Goal: Ask a question

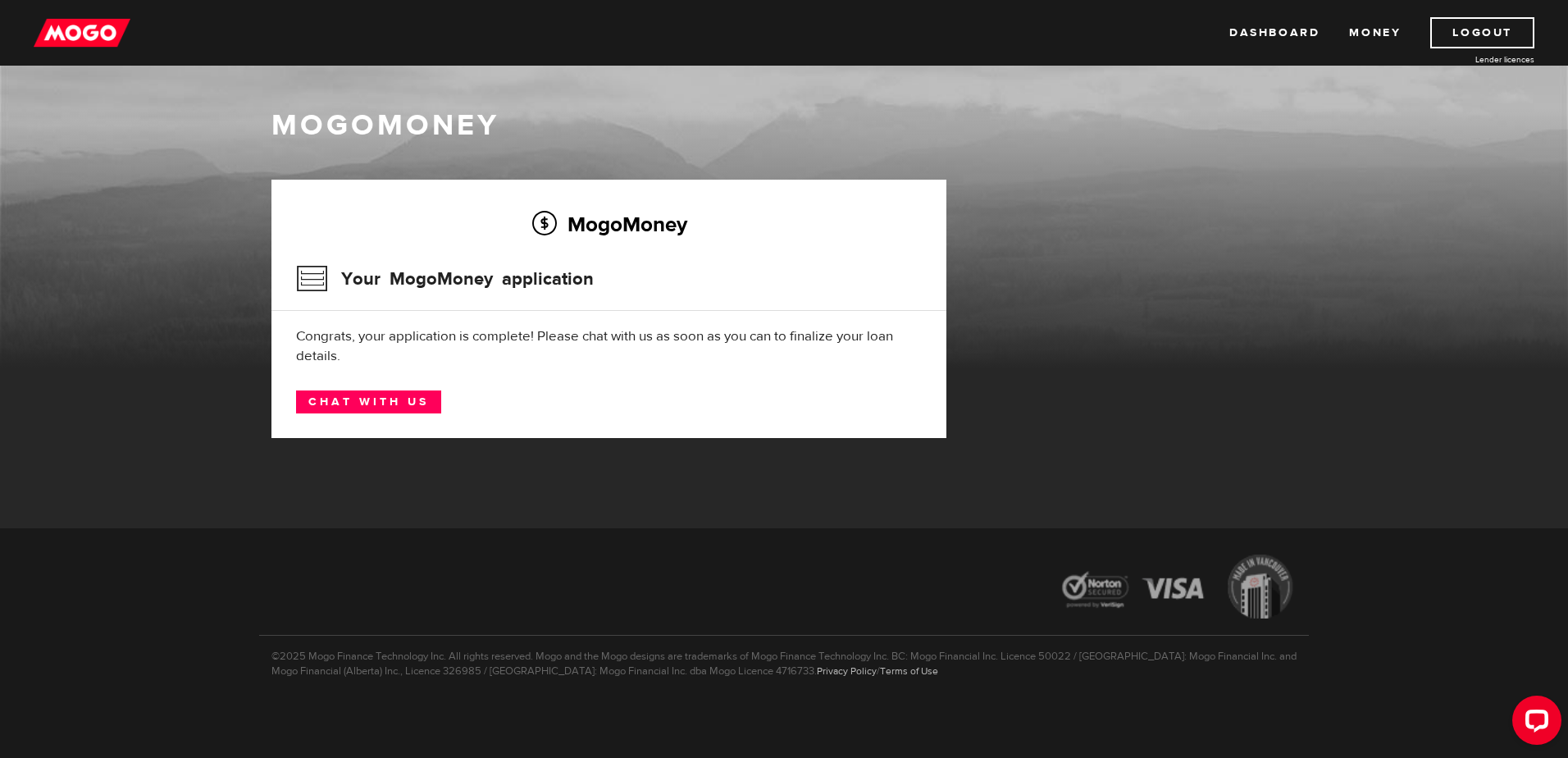
click at [417, 417] on div "MogoMoney Your MogoMoney application Congrats, your application is complete! Pl…" at bounding box center [609, 309] width 675 height 259
click at [407, 410] on link "Chat with us" at bounding box center [368, 402] width 145 height 23
click at [1114, 304] on div "MogoMoney Your MogoMoney application Expired Your MogoMoney credit decision has…" at bounding box center [784, 325] width 1049 height 291
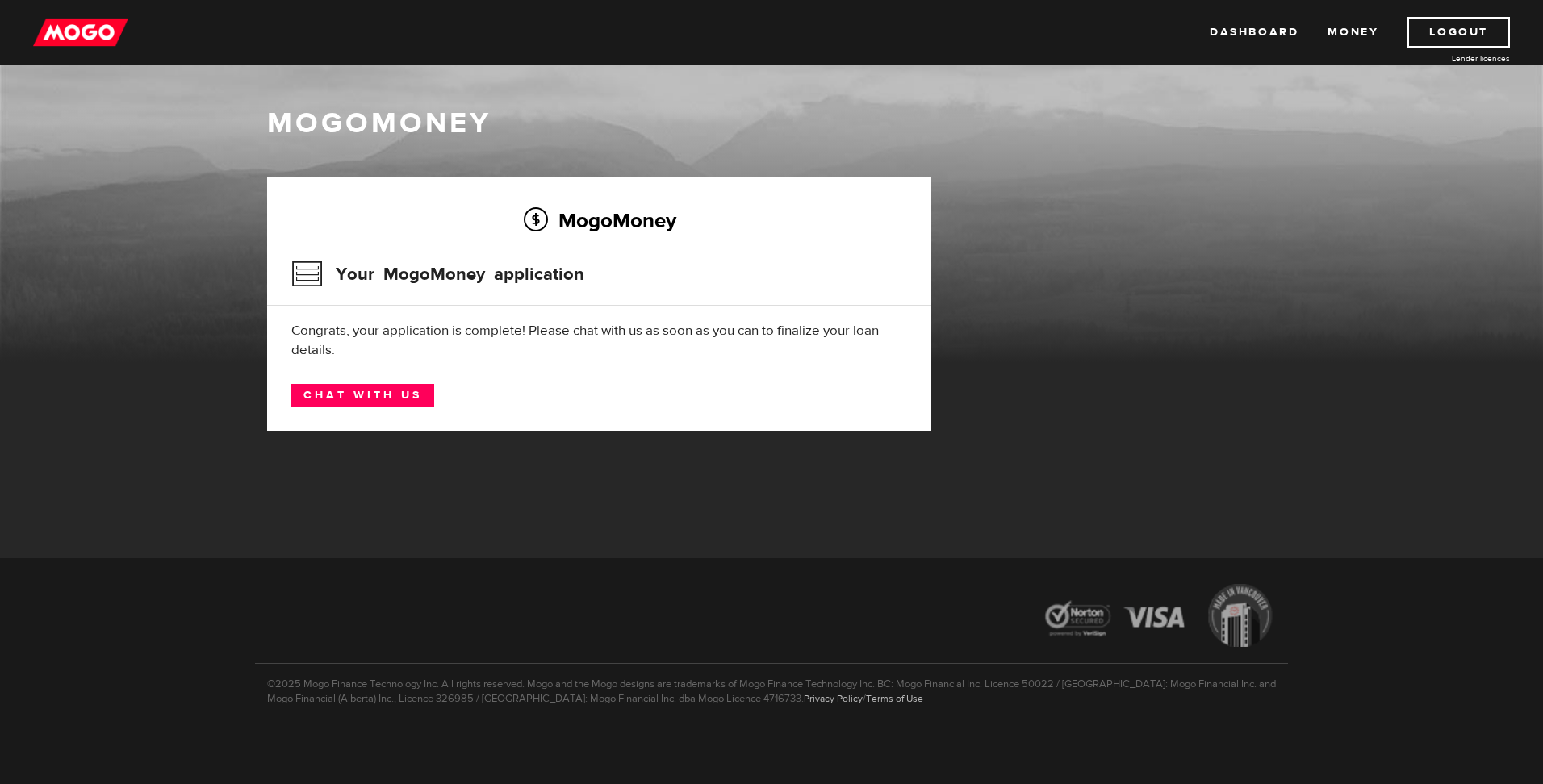
drag, startPoint x: 197, startPoint y: 424, endPoint x: 180, endPoint y: 417, distance: 18.4
click at [196, 424] on div "MogoMoney MogoMoney Your MogoMoney application Expired Your MogoMoney credit de…" at bounding box center [772, 264] width 1543 height 399
click at [221, 239] on div "MogoMoney" at bounding box center [772, 234] width 1543 height 259
drag, startPoint x: 448, startPoint y: 341, endPoint x: 299, endPoint y: 325, distance: 149.9
click at [299, 325] on div "Congrats, your application is complete! Please chat with us as soon as you can …" at bounding box center [599, 340] width 616 height 38
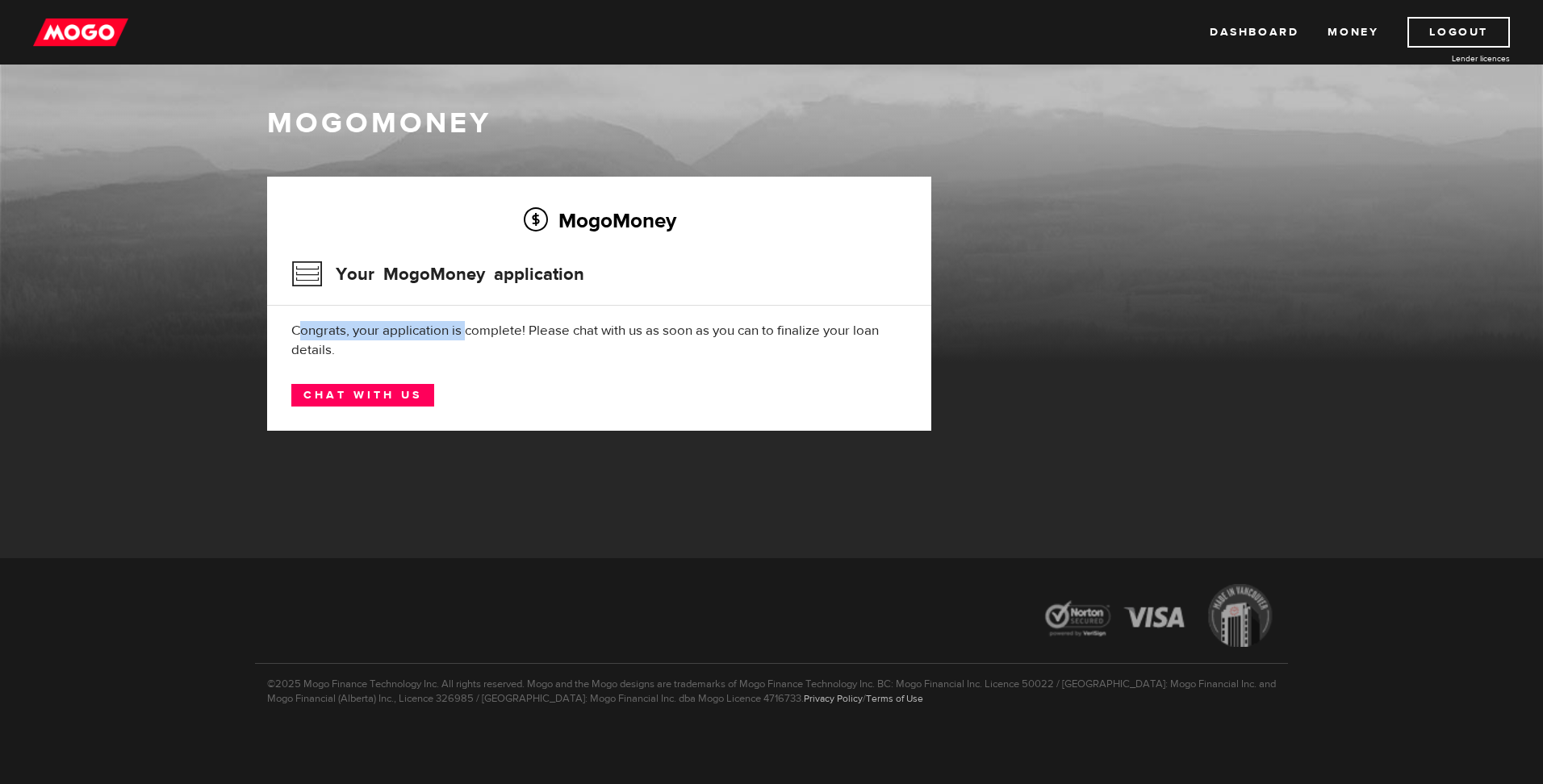
click at [299, 325] on div "Congrats, your application is complete! Please chat with us as soon as you can …" at bounding box center [599, 340] width 616 height 38
drag, startPoint x: 374, startPoint y: 329, endPoint x: 486, endPoint y: 348, distance: 113.6
click at [486, 348] on div "Congrats, your application is complete! Please chat with us as soon as you can …" at bounding box center [599, 340] width 616 height 38
click at [488, 349] on div "Congrats, your application is complete! Please chat with us as soon as you can …" at bounding box center [599, 340] width 616 height 38
click at [1347, 28] on link "Money" at bounding box center [1353, 32] width 51 height 31
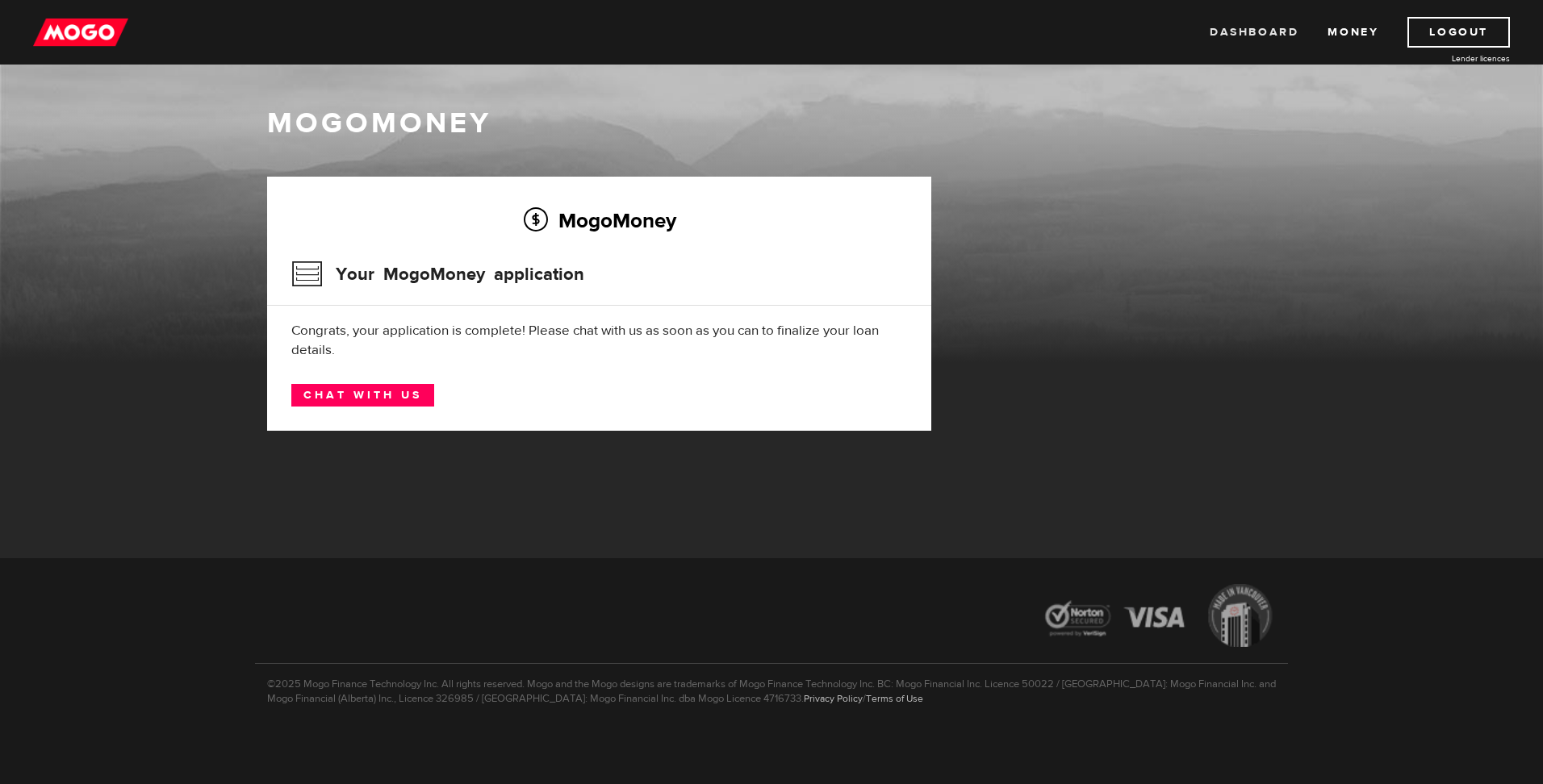
click at [1220, 24] on link "Dashboard" at bounding box center [1254, 32] width 88 height 31
